Goal: Navigation & Orientation: Find specific page/section

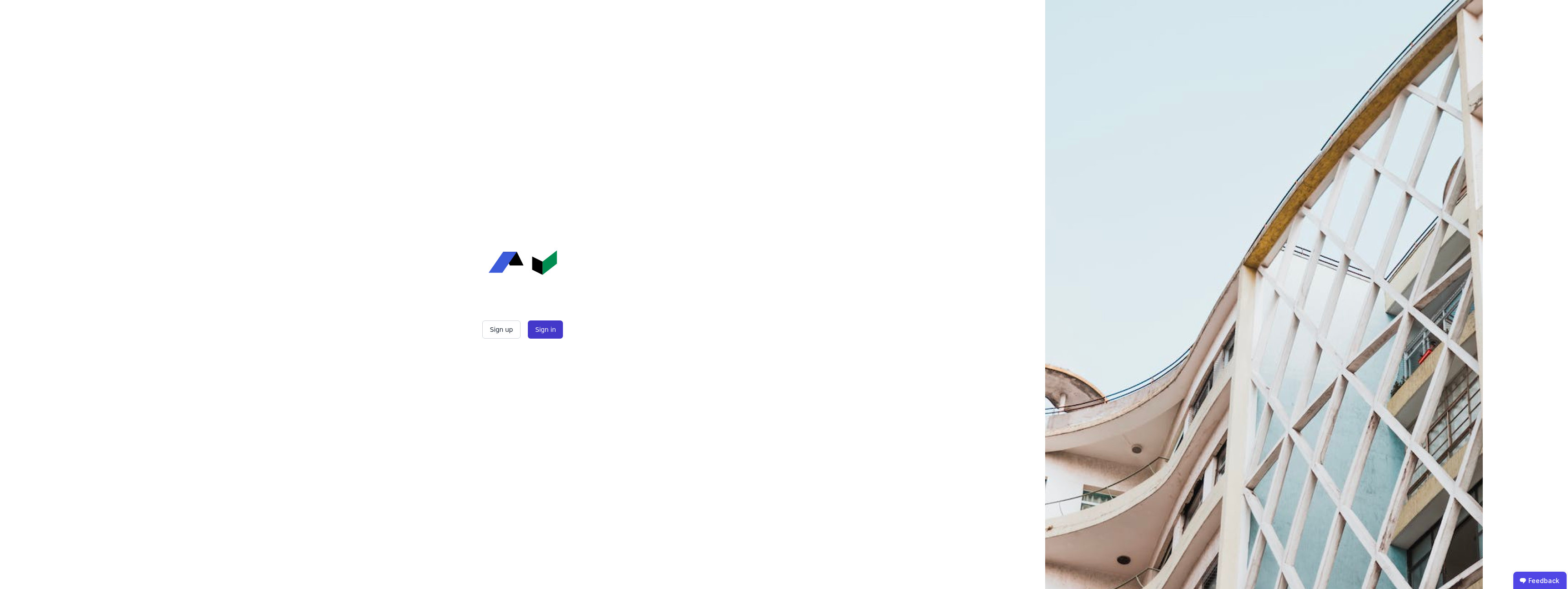
click at [544, 329] on button "Sign in" at bounding box center [545, 329] width 35 height 18
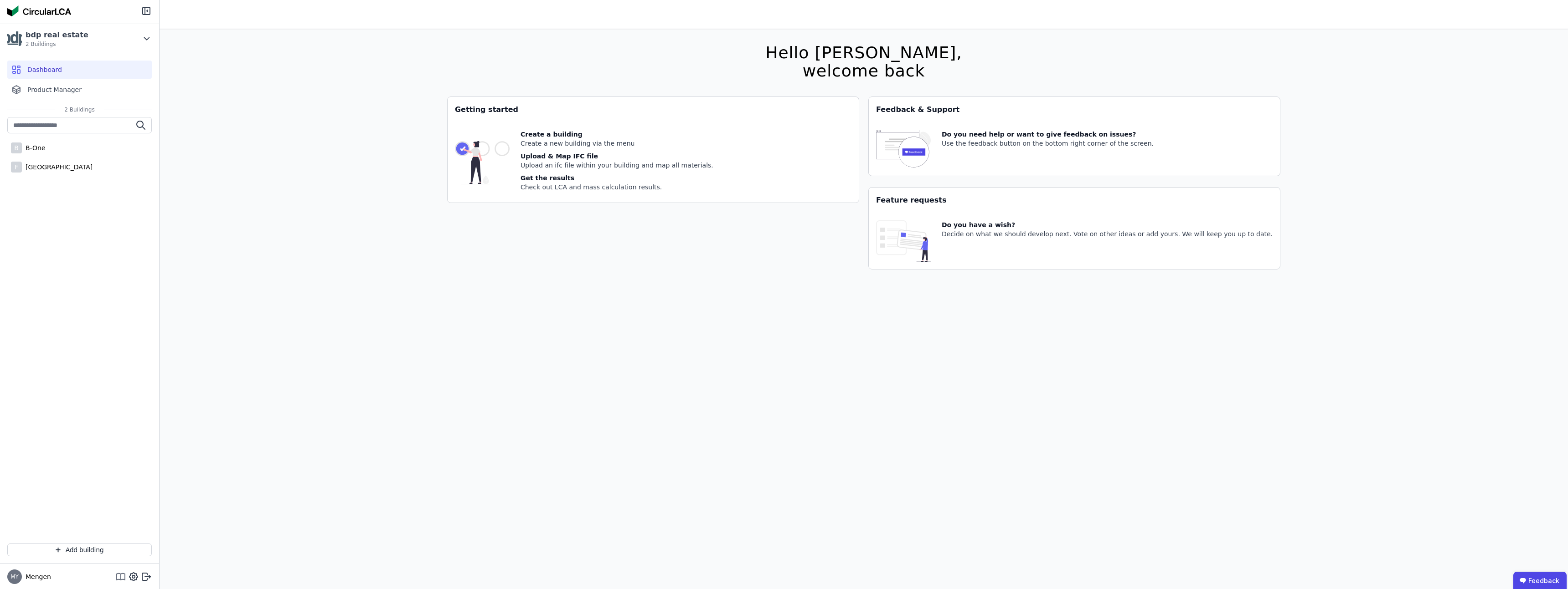
click at [118, 577] on icon at bounding box center [121, 577] width 11 height 11
